Goal: Check status: Check status

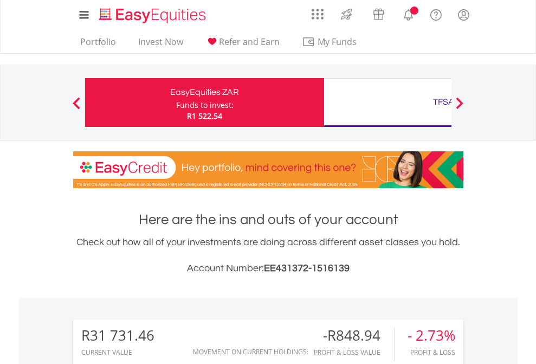
scroll to position [104, 170]
click at [176, 102] on div "Funds to invest:" at bounding box center [204, 105] width 57 height 11
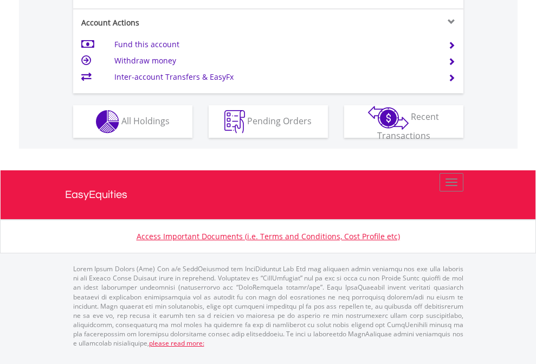
scroll to position [989, 0]
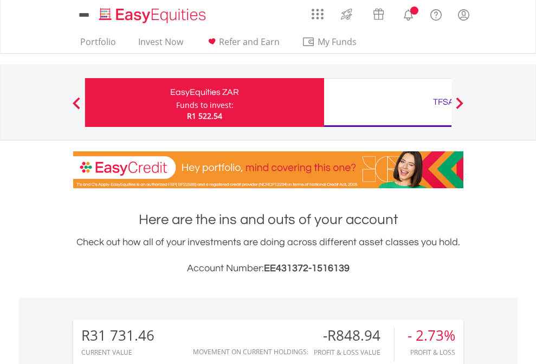
scroll to position [104, 170]
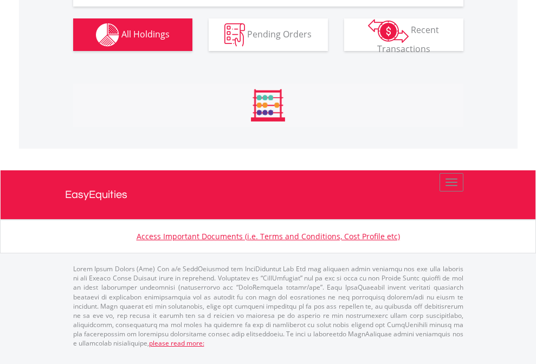
scroll to position [1271, 0]
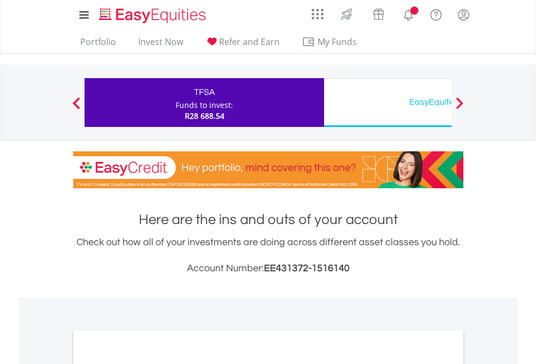
scroll to position [652, 0]
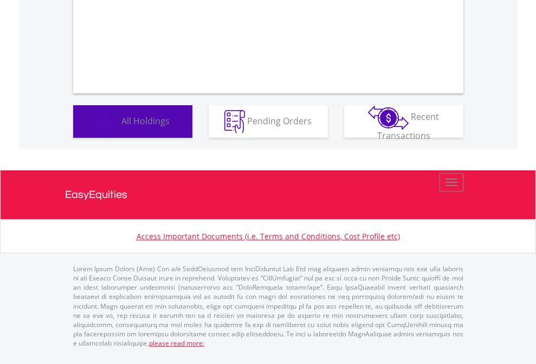
click at [121, 126] on span "All Holdings" at bounding box center [145, 120] width 48 height 12
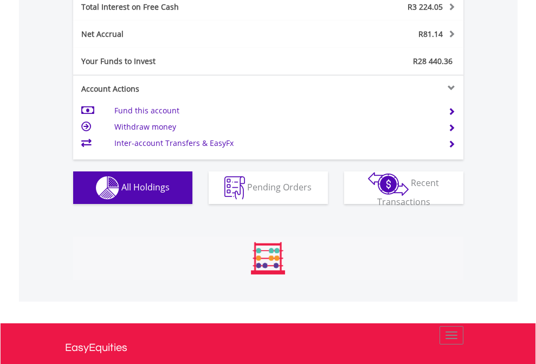
scroll to position [104, 170]
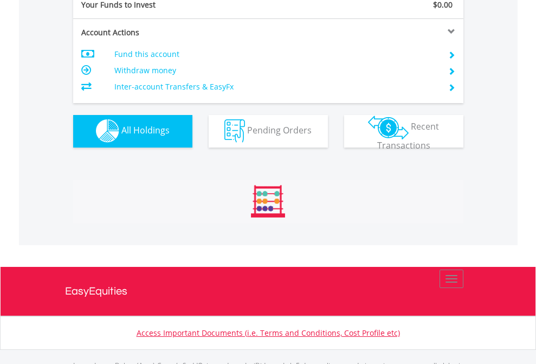
scroll to position [1073, 0]
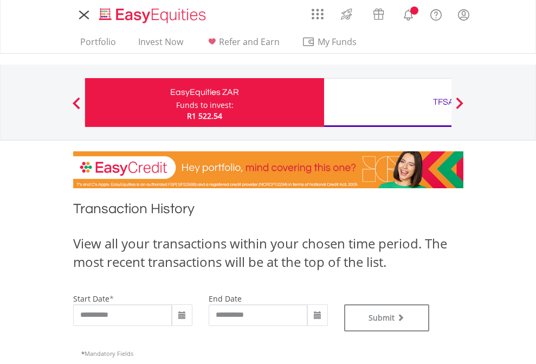
type input "**********"
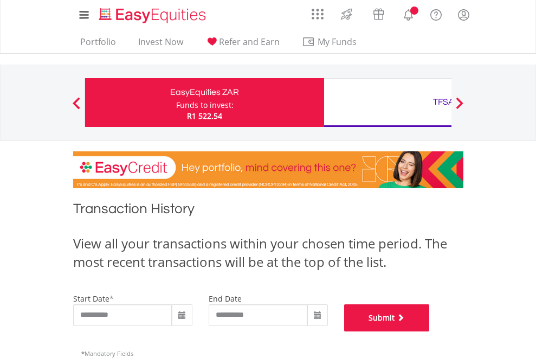
click at [430, 331] on button "Submit" at bounding box center [387, 317] width 86 height 27
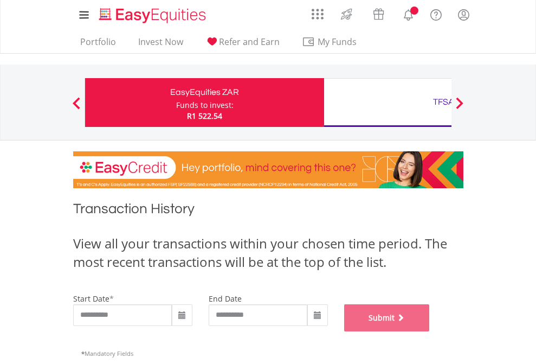
scroll to position [440, 0]
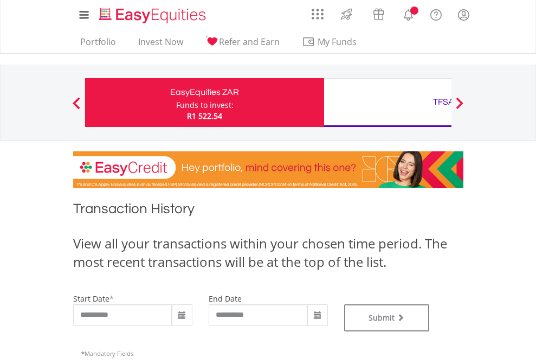
click at [388, 102] on div "TFSA" at bounding box center [444, 101] width 226 height 15
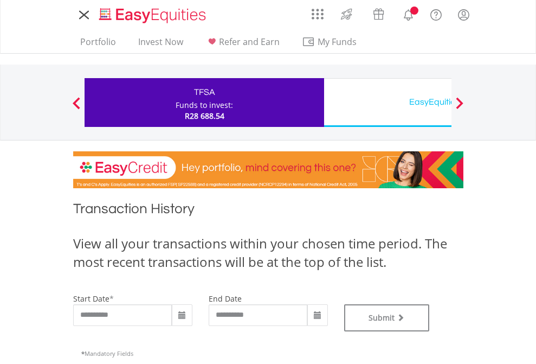
type input "**********"
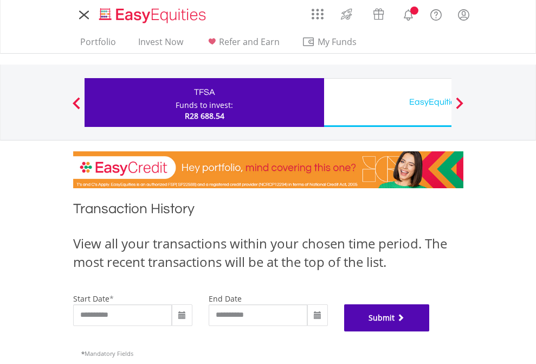
click at [430, 331] on button "Submit" at bounding box center [387, 317] width 86 height 27
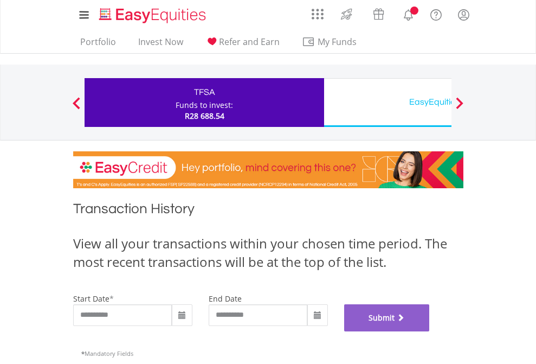
scroll to position [440, 0]
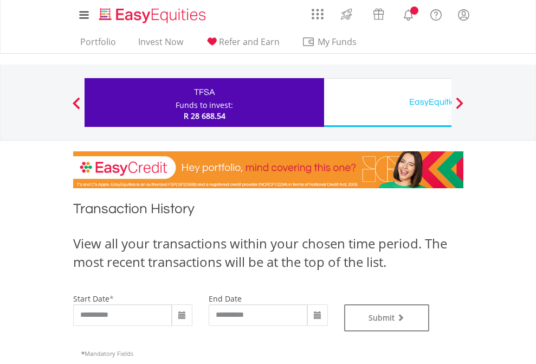
click at [388, 102] on div "EasyEquities USD" at bounding box center [444, 101] width 226 height 15
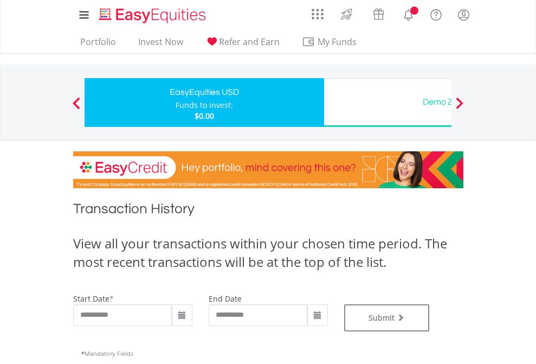
type input "**********"
